Goal: Task Accomplishment & Management: Complete application form

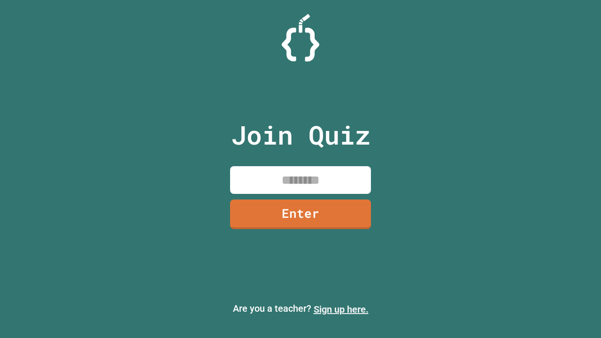
click at [336, 309] on link "Sign up here." at bounding box center [340, 309] width 55 height 11
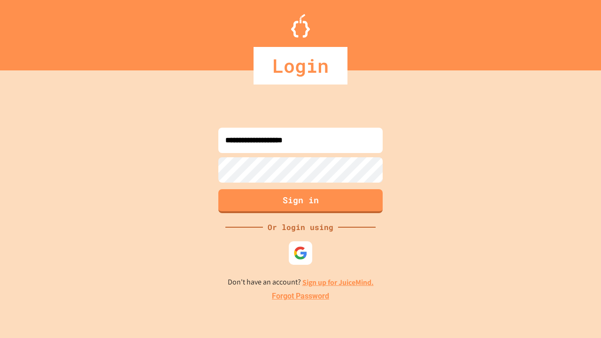
type input "**********"
